Goal: Task Accomplishment & Management: Manage account settings

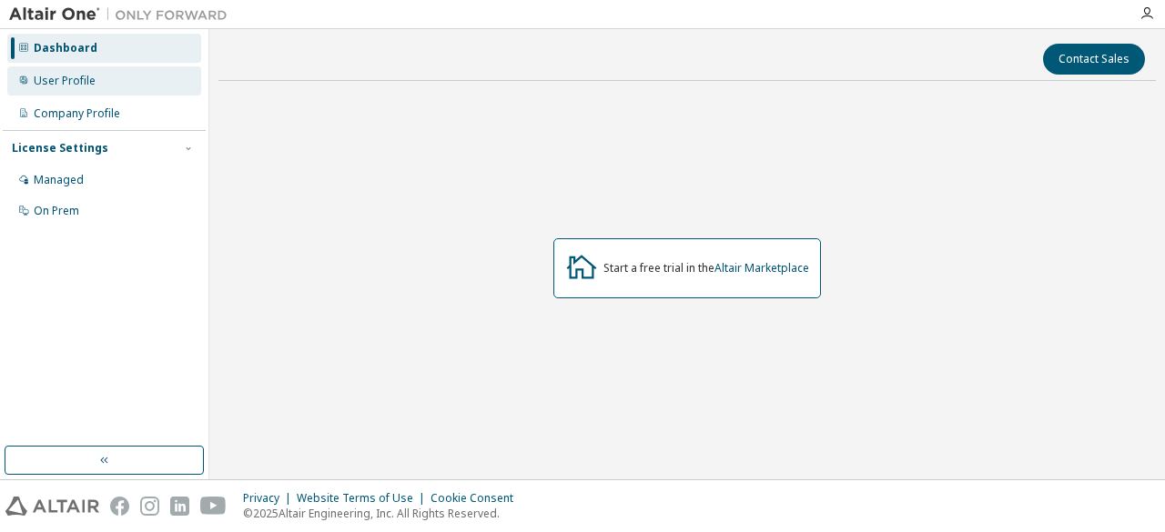
click at [140, 94] on div "User Profile" at bounding box center [104, 80] width 194 height 29
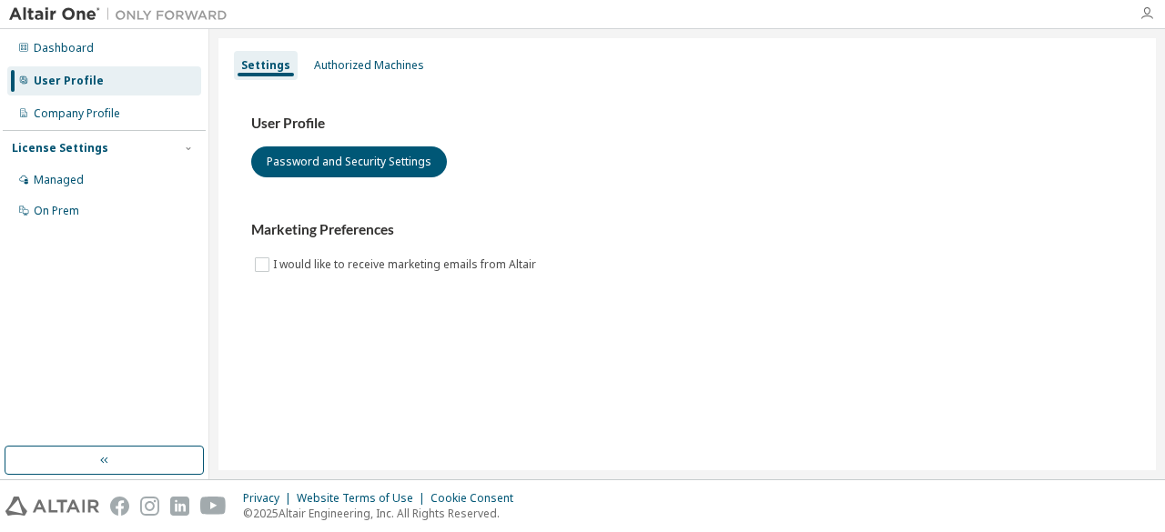
click at [1144, 7] on icon "button" at bounding box center [1146, 13] width 15 height 15
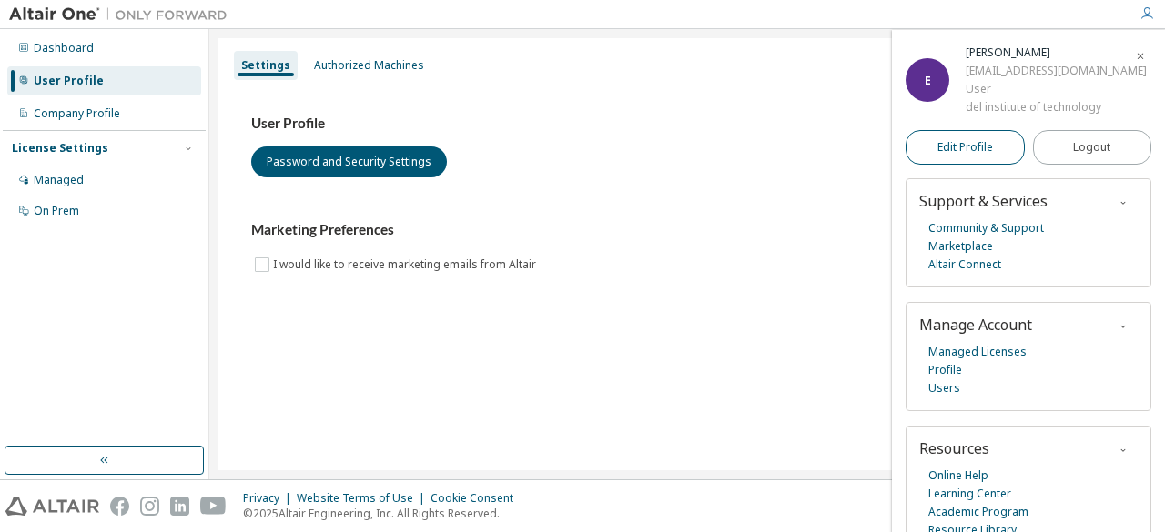
click at [996, 150] on link "Edit Profile" at bounding box center [964, 147] width 119 height 35
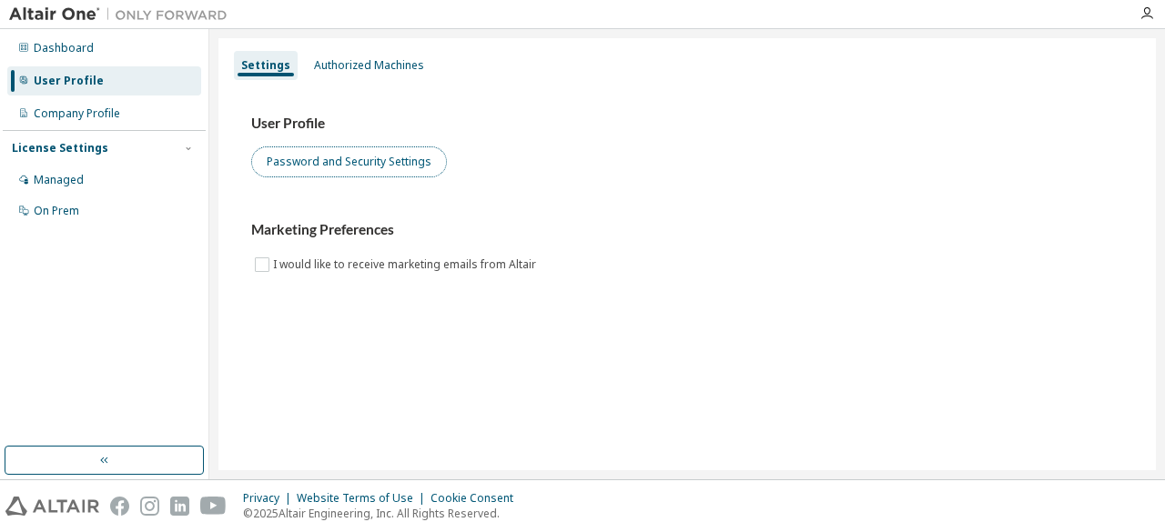
click at [419, 161] on button "Password and Security Settings" at bounding box center [349, 162] width 196 height 31
